Goal: Task Accomplishment & Management: Use online tool/utility

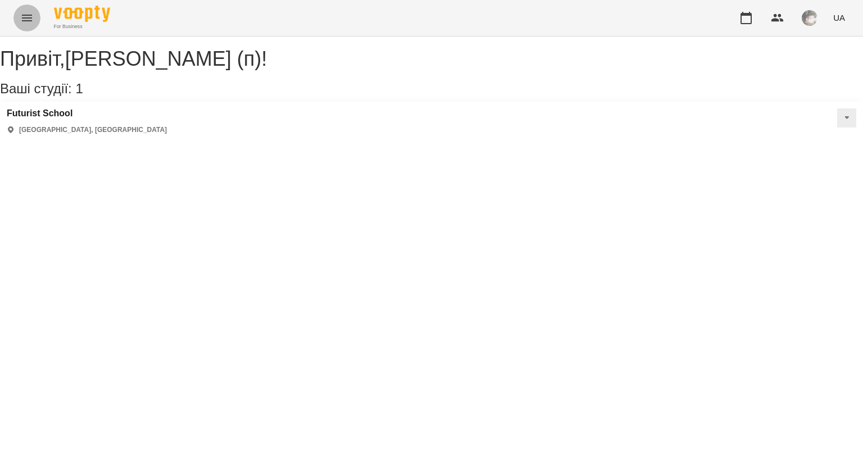
click at [25, 15] on icon "Menu" at bounding box center [27, 18] width 10 height 7
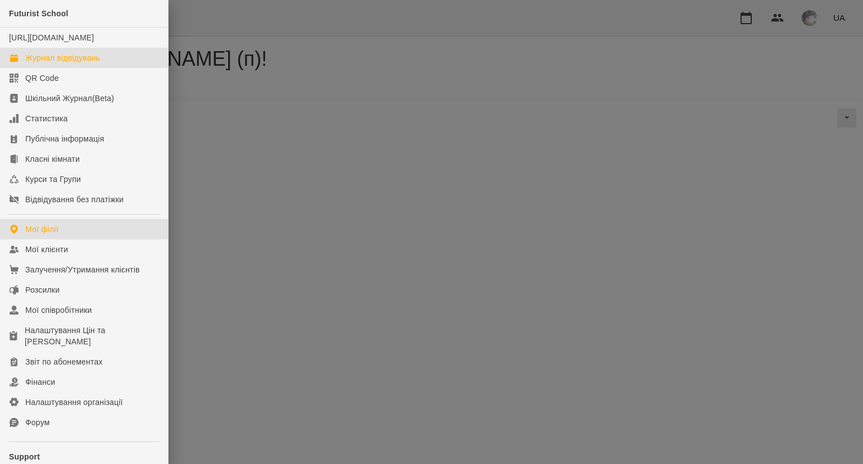
click at [56, 64] on div "Журнал відвідувань" at bounding box center [62, 57] width 75 height 11
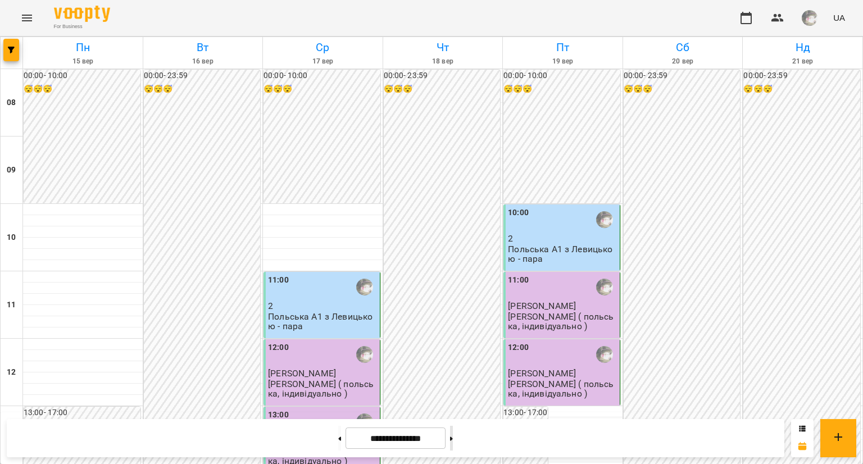
click at [455, 434] on div at bounding box center [452, 438] width 12 height 25
click at [453, 430] on button at bounding box center [451, 438] width 3 height 25
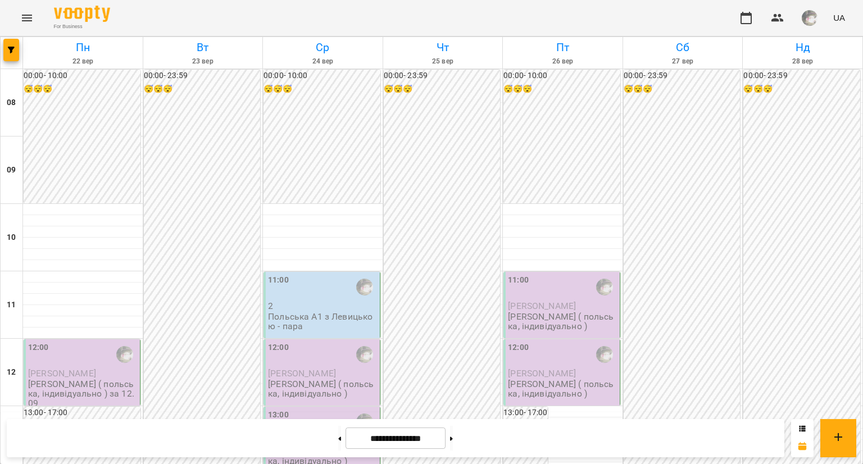
scroll to position [346, 0]
click at [453, 443] on button at bounding box center [451, 438] width 3 height 25
type input "**********"
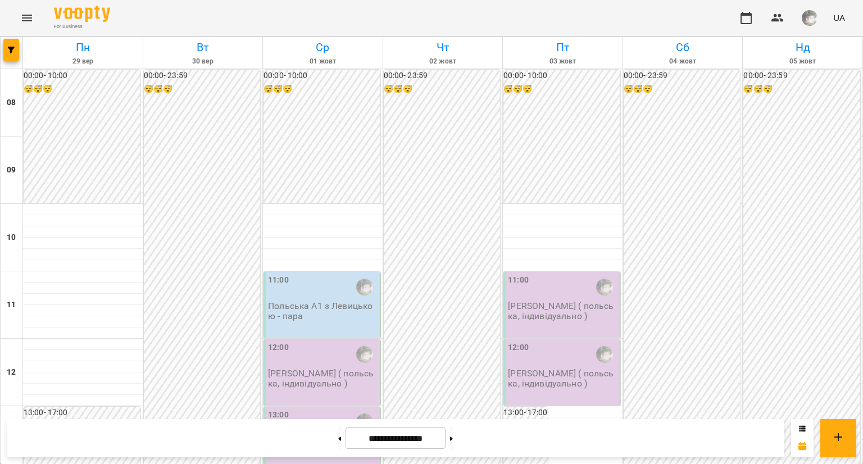
scroll to position [7, 0]
